Goal: Find specific page/section: Find specific page/section

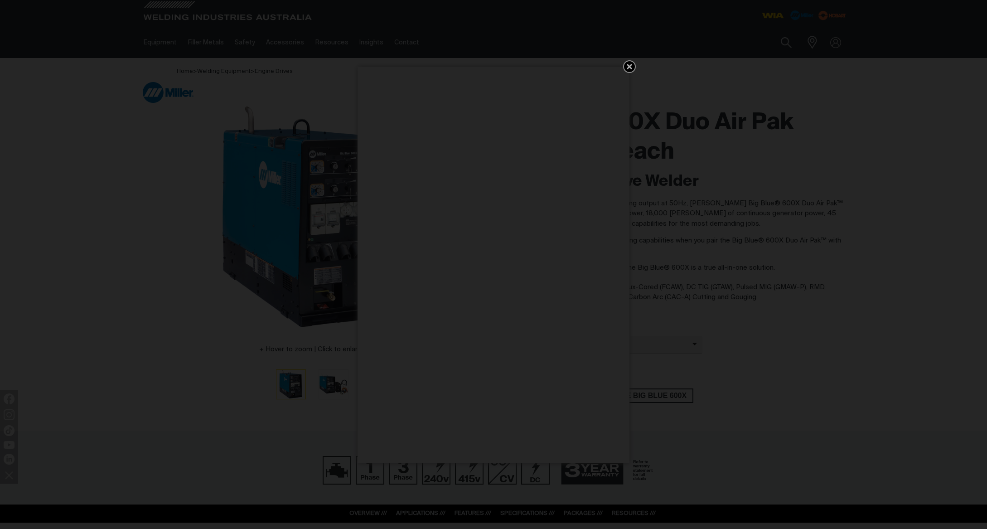
click at [631, 65] on icon "Get 5 WIA Welding Guides Free!" at bounding box center [629, 66] width 5 height 5
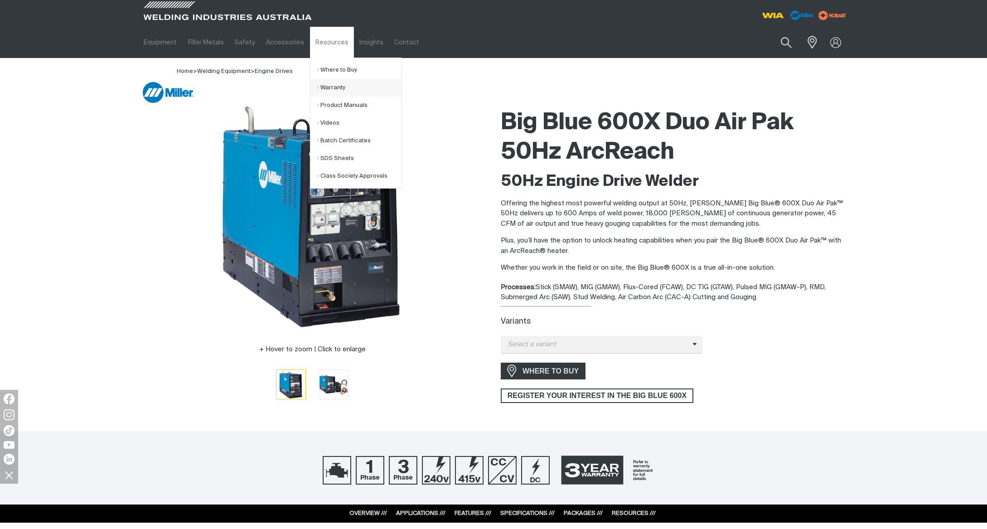
click at [329, 90] on link "Warranty" at bounding box center [359, 88] width 84 height 18
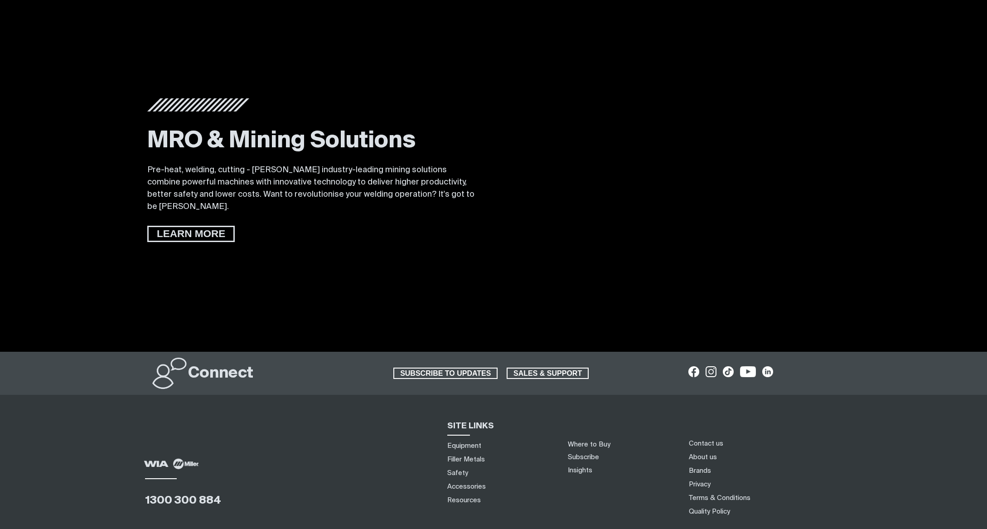
scroll to position [1705, 0]
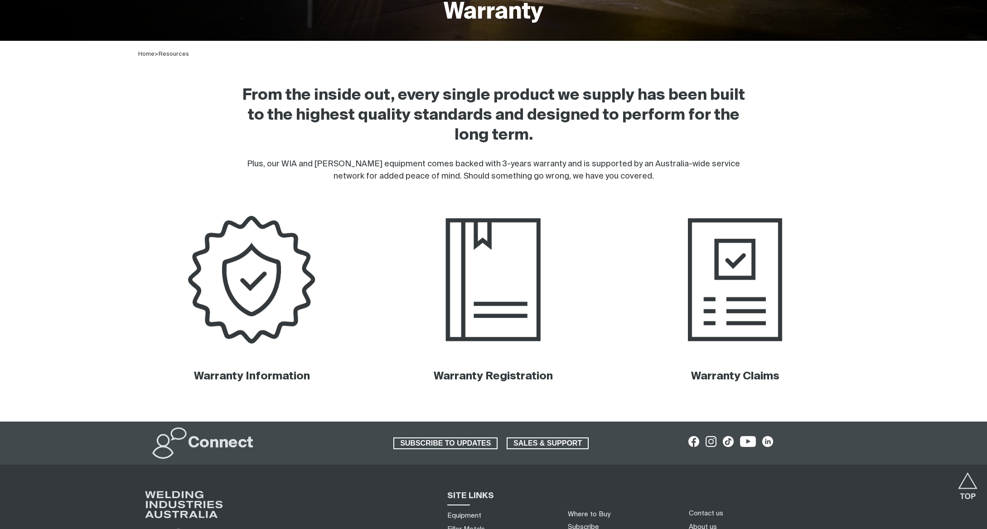
scroll to position [355, 0]
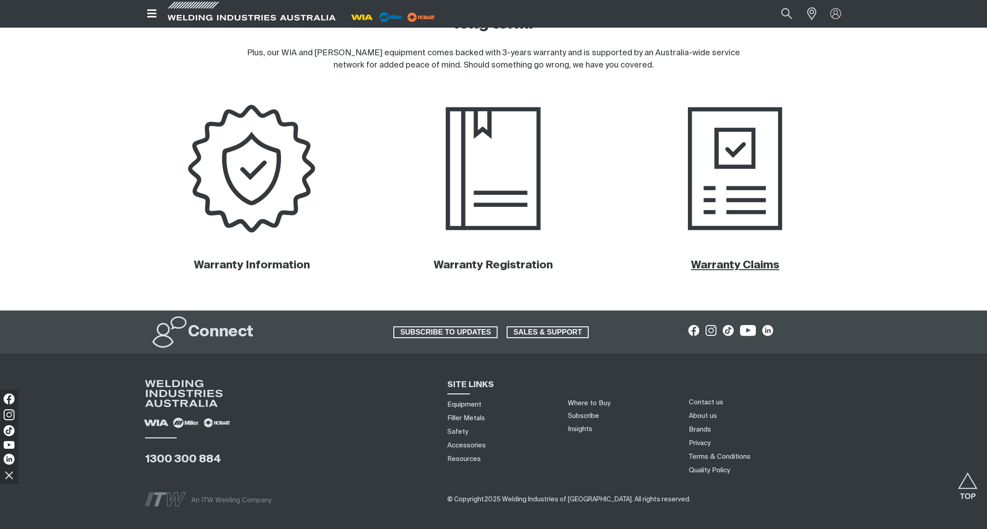
click at [733, 267] on link "Warranty Claims" at bounding box center [735, 265] width 88 height 11
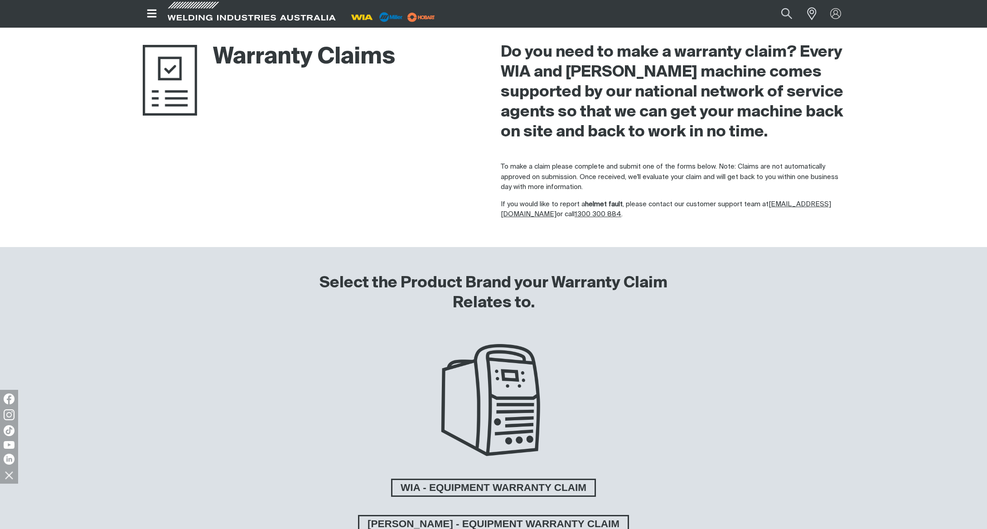
scroll to position [21, 0]
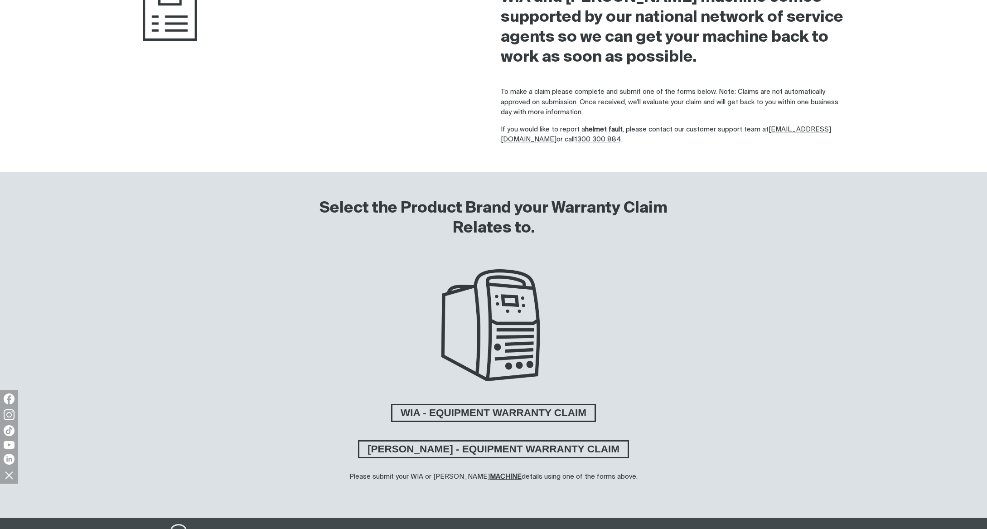
scroll to position [208, 0]
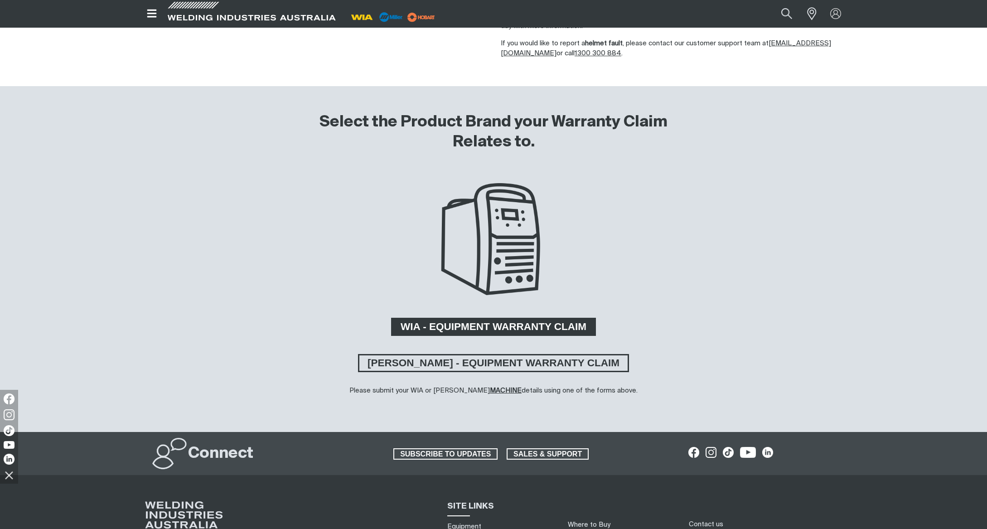
click at [498, 330] on span "WIA - EQUIPMENT WARRANTY CLAIM" at bounding box center [494, 327] width 202 height 18
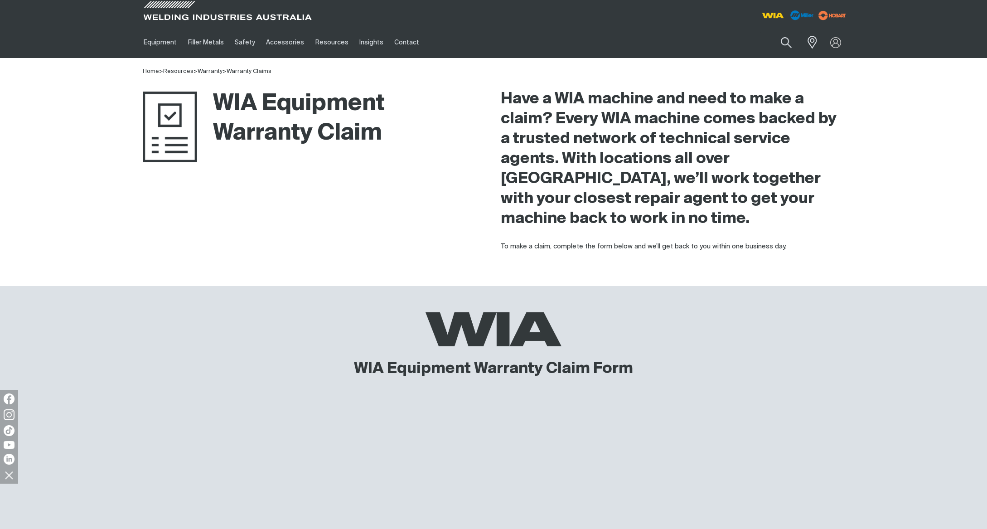
click at [885, 174] on div "WIA Equipment Warranty Claim Have a WIA machine and need to make a claim? Every…" at bounding box center [493, 168] width 987 height 182
click at [881, 177] on div "WIA Equipment Warranty Claim Have a WIA machine and need to make a claim? Every…" at bounding box center [493, 168] width 987 height 182
click at [255, 72] on link "Warranty Claims" at bounding box center [249, 71] width 45 height 6
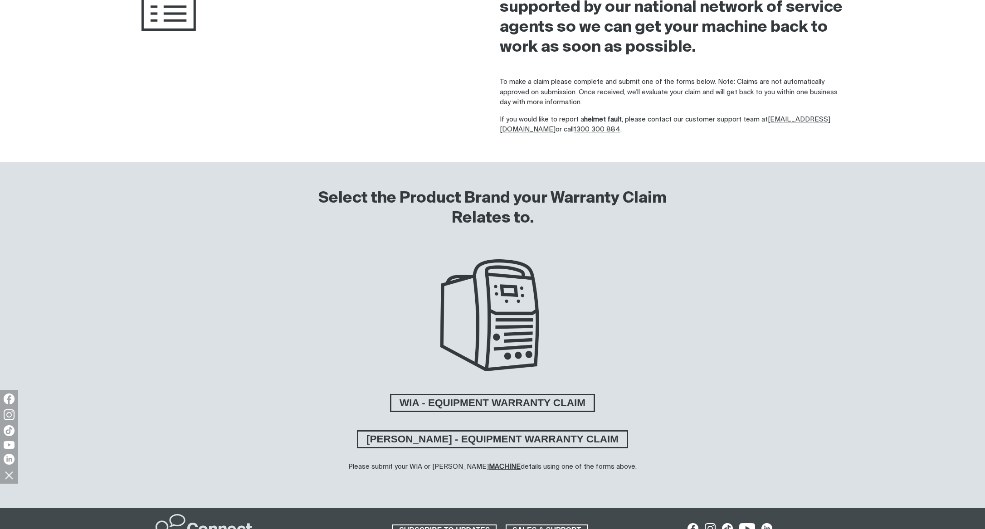
scroll to position [260, 0]
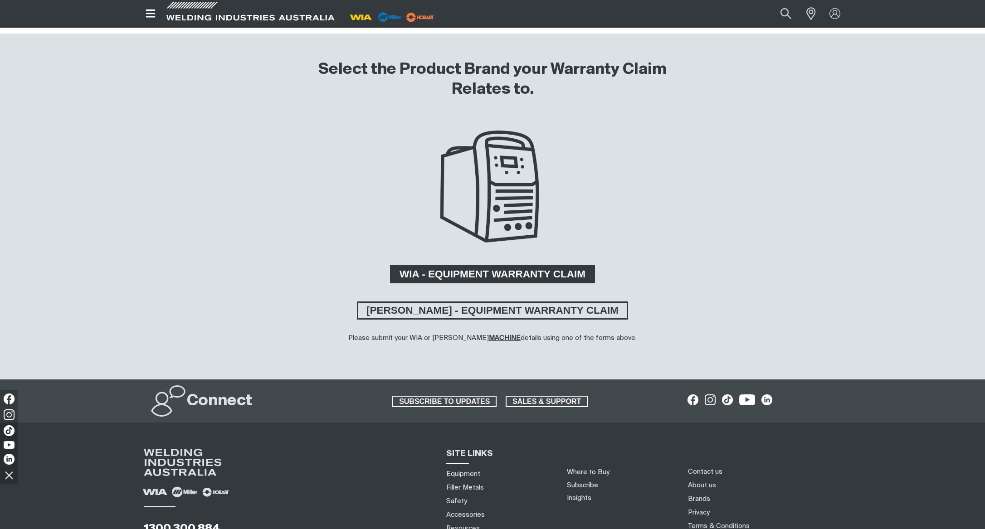
click at [529, 275] on span "WIA - EQUIPMENT WARRANTY CLAIM" at bounding box center [492, 274] width 202 height 18
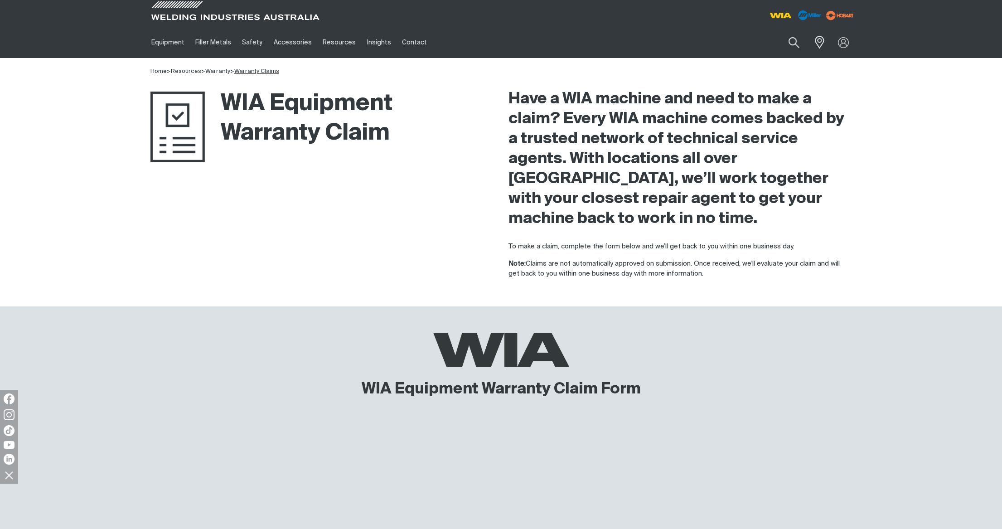
click at [257, 71] on link "Warranty Claims" at bounding box center [256, 71] width 45 height 6
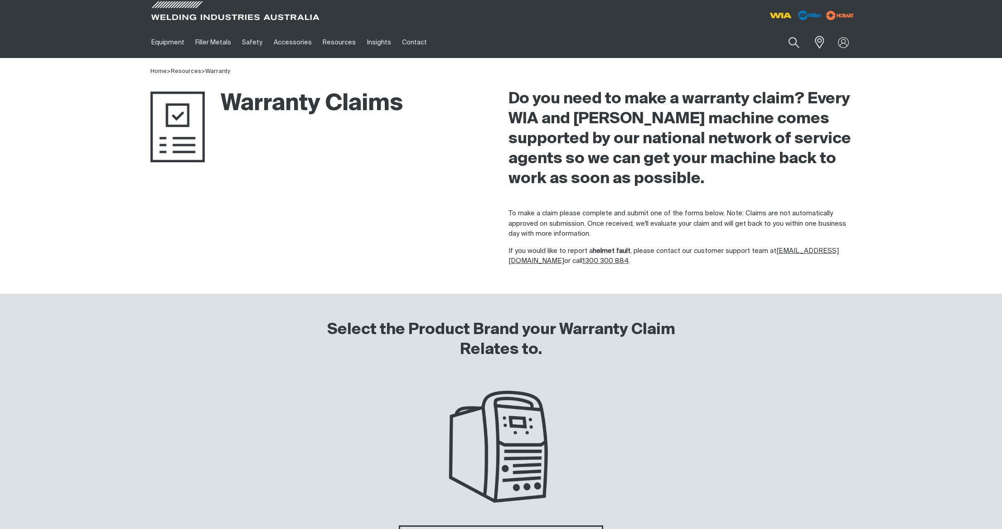
scroll to position [298, 0]
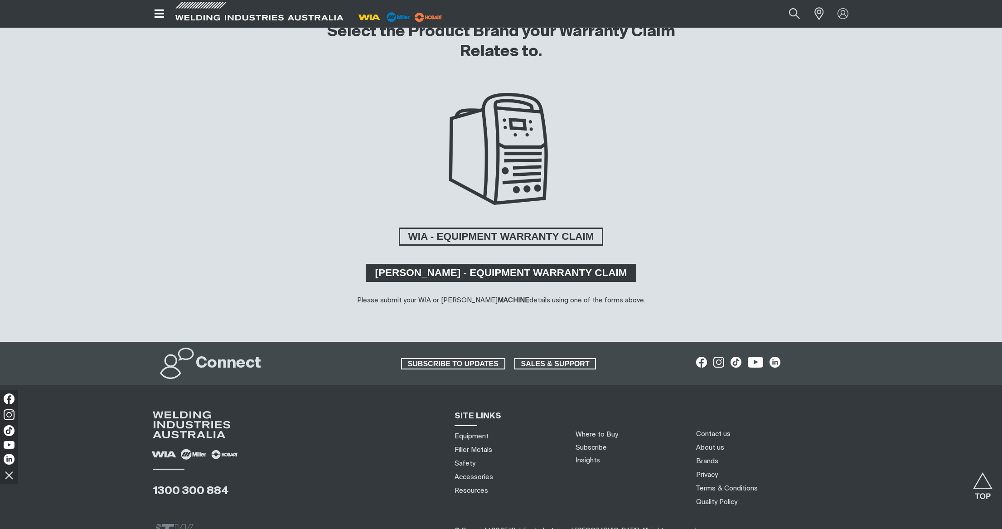
click at [481, 272] on span "[PERSON_NAME] - EQUIPMENT WARRANTY CLAIM" at bounding box center [501, 273] width 268 height 18
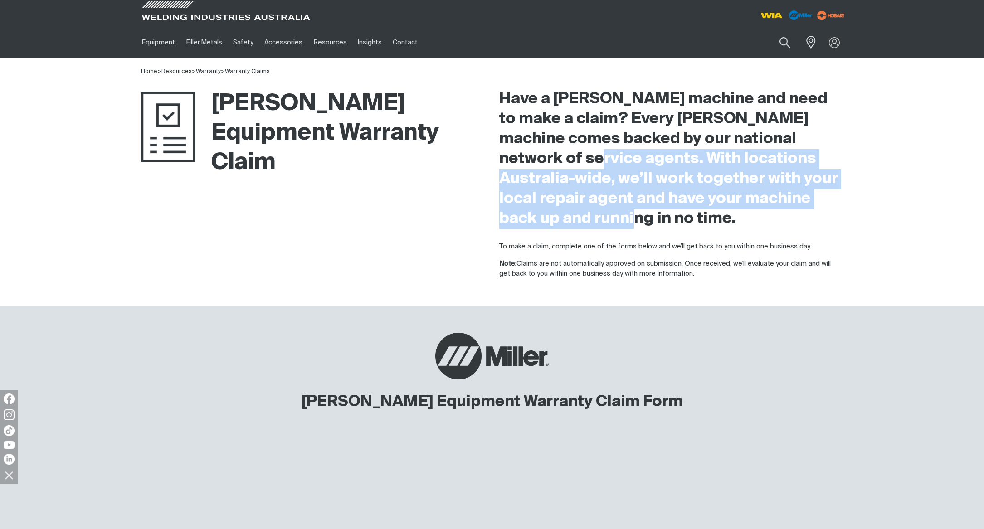
drag, startPoint x: 549, startPoint y: 223, endPoint x: 498, endPoint y: 159, distance: 82.5
click at [498, 159] on div "Have a [PERSON_NAME] machine and need to make a claim? Every [PERSON_NAME] mach…" at bounding box center [671, 178] width 358 height 203
copy h2 "With locations [GEOGRAPHIC_DATA]-wide, we’ll work together with your local repa…"
